Goal: Navigation & Orientation: Find specific page/section

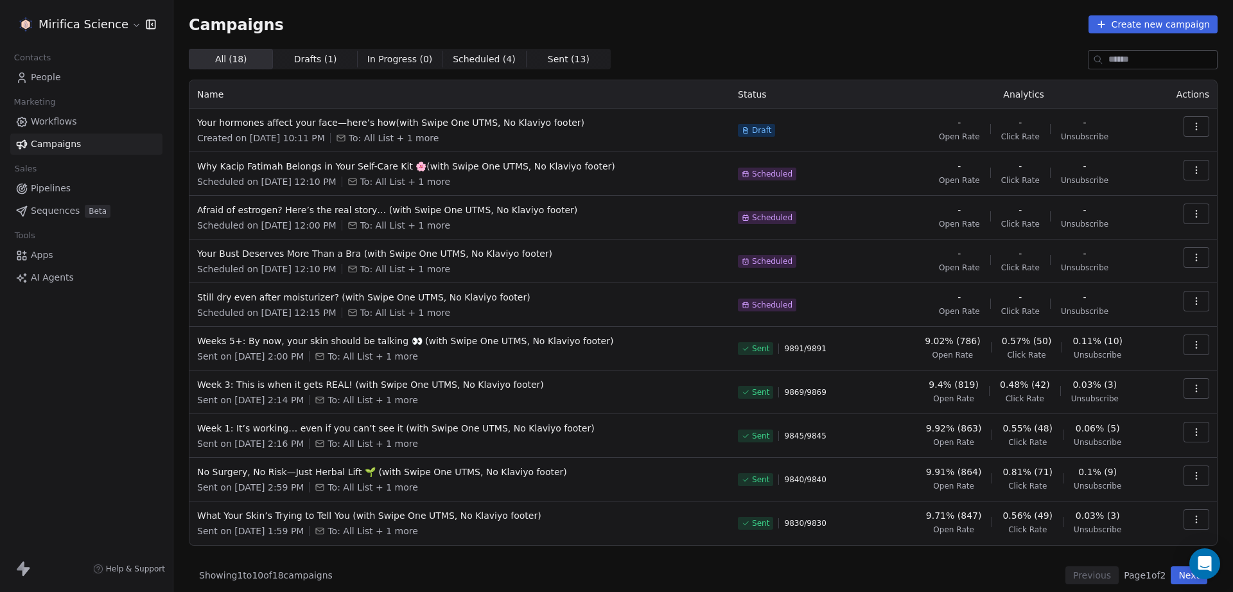
click at [48, 24] on html "Mirifica Science Contacts People Marketing Workflows Campaigns Sales Pipelines …" at bounding box center [616, 296] width 1233 height 592
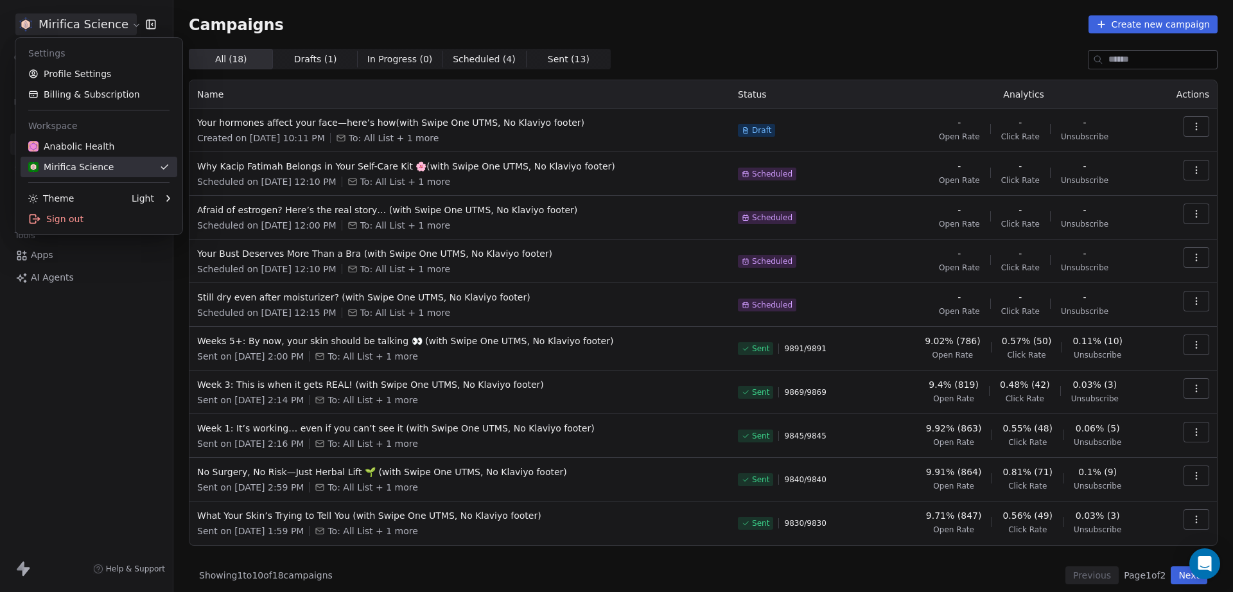
click at [71, 146] on div "Anabolic Health" at bounding box center [71, 146] width 86 height 13
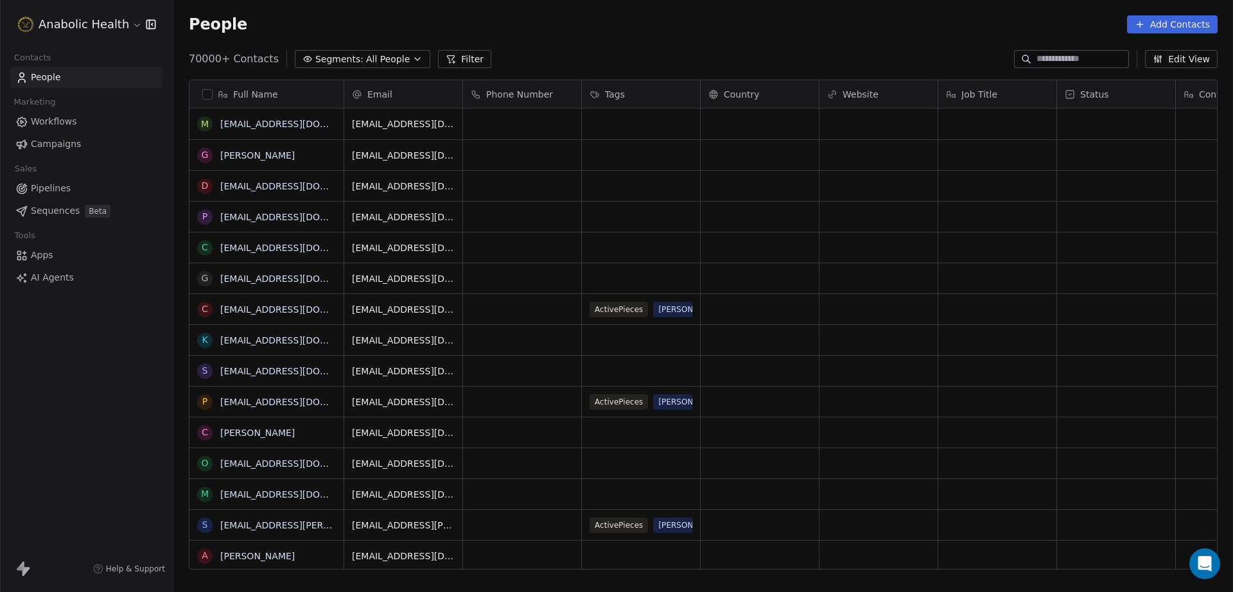
scroll to position [13, 13]
click at [83, 29] on html "Anabolic Health Contacts People Marketing Workflows Campaigns Sales Pipelines S…" at bounding box center [616, 296] width 1233 height 592
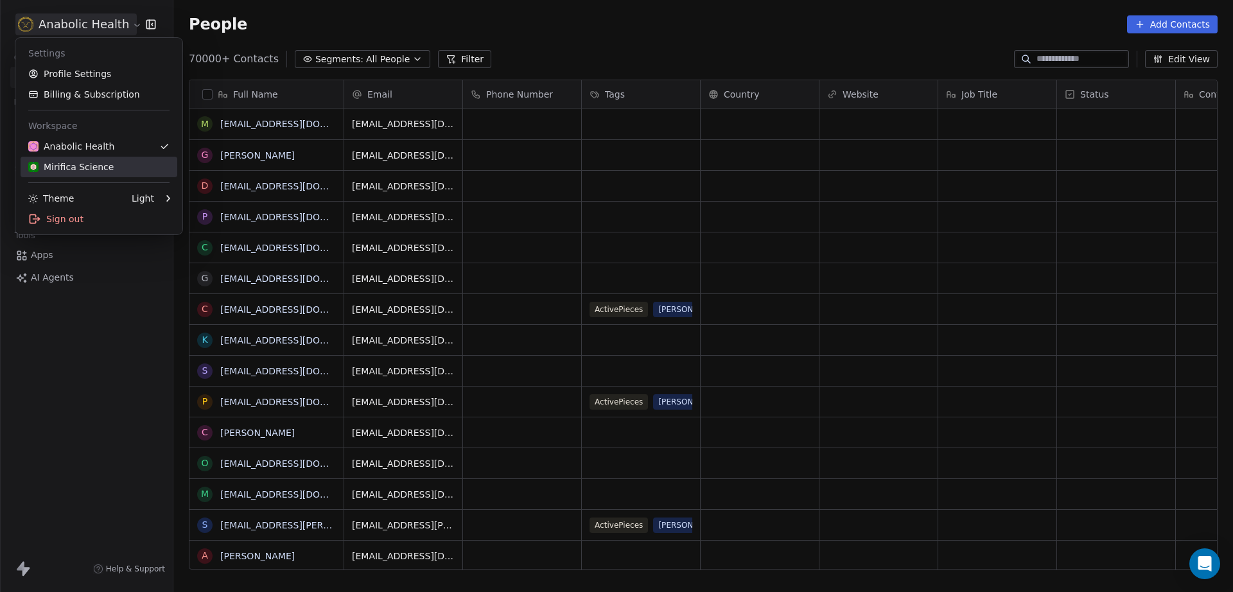
click at [103, 163] on div "Mirifica Science" at bounding box center [70, 167] width 85 height 13
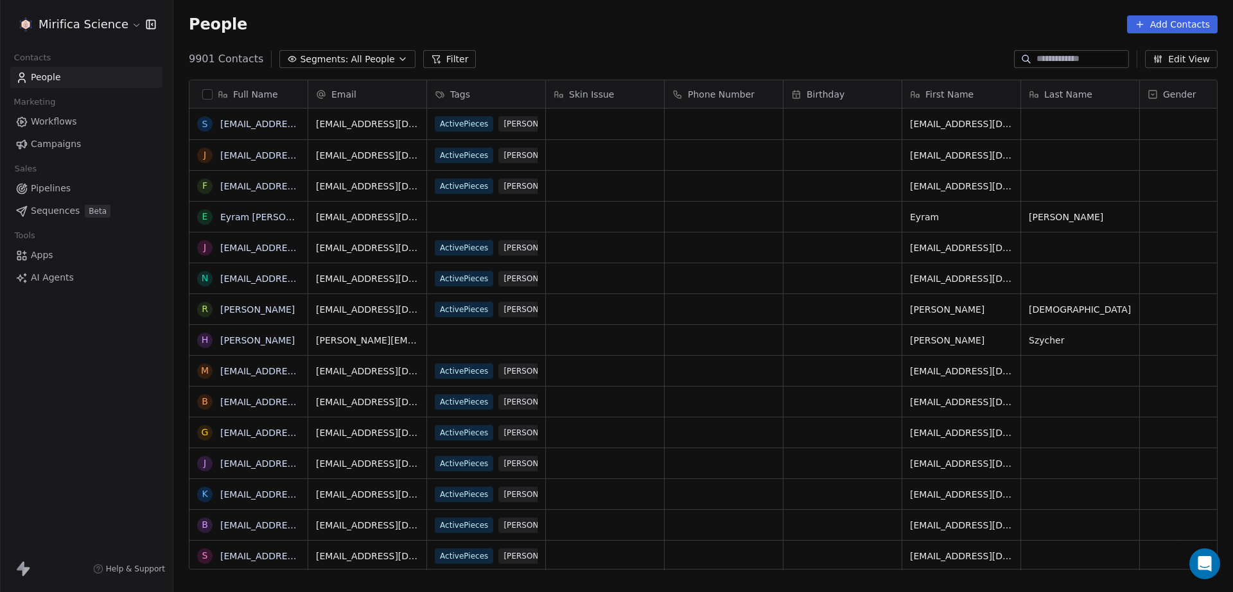
scroll to position [509, 1048]
click at [67, 148] on span "Campaigns" at bounding box center [56, 143] width 50 height 13
